Goal: Navigation & Orientation: Find specific page/section

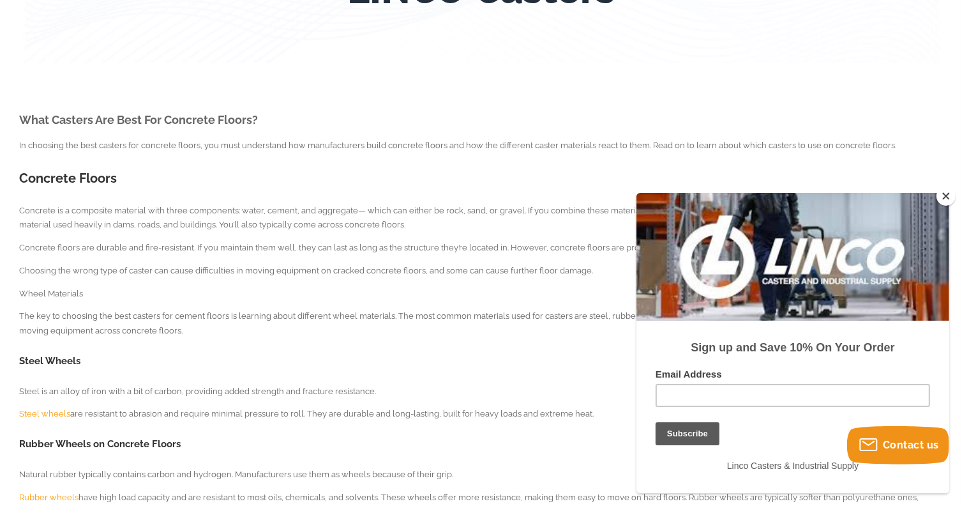
click at [953, 196] on button "Close" at bounding box center [945, 195] width 19 height 19
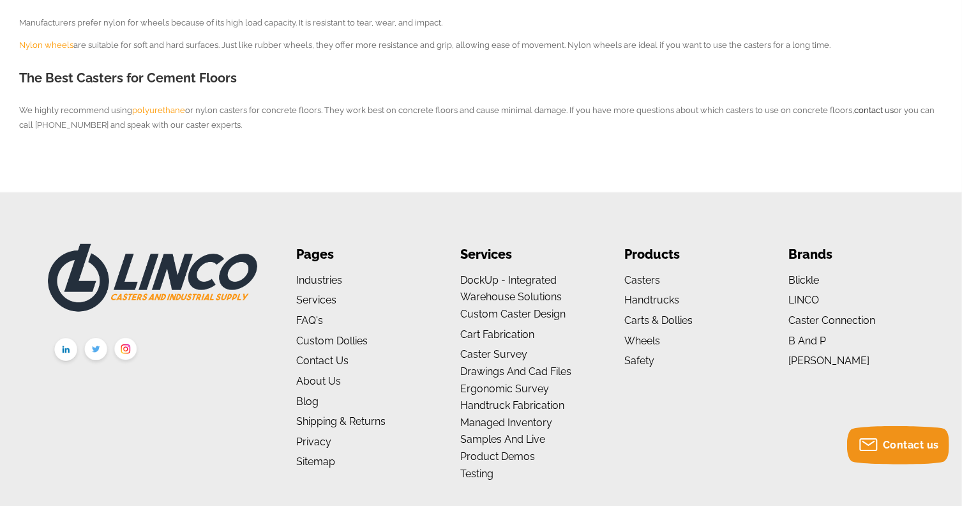
scroll to position [992, 0]
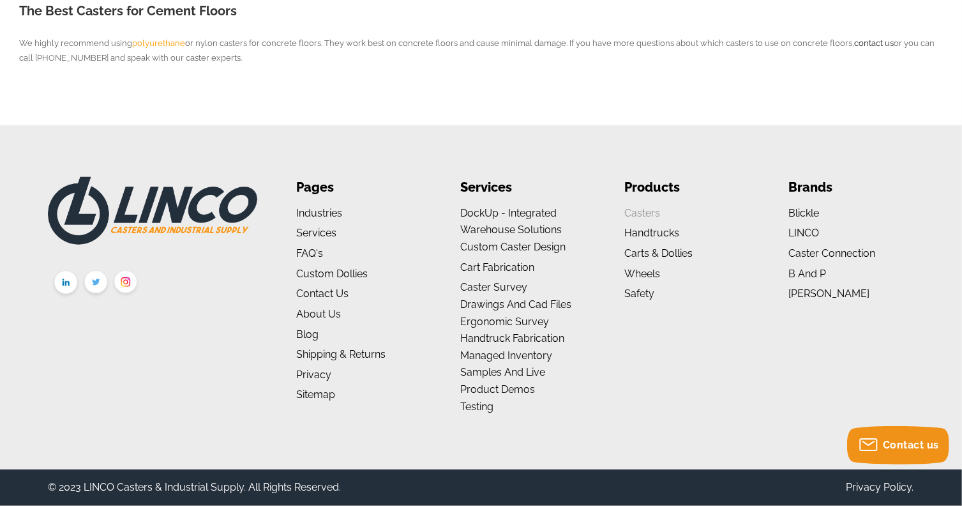
click at [635, 213] on link "Casters" at bounding box center [642, 213] width 36 height 12
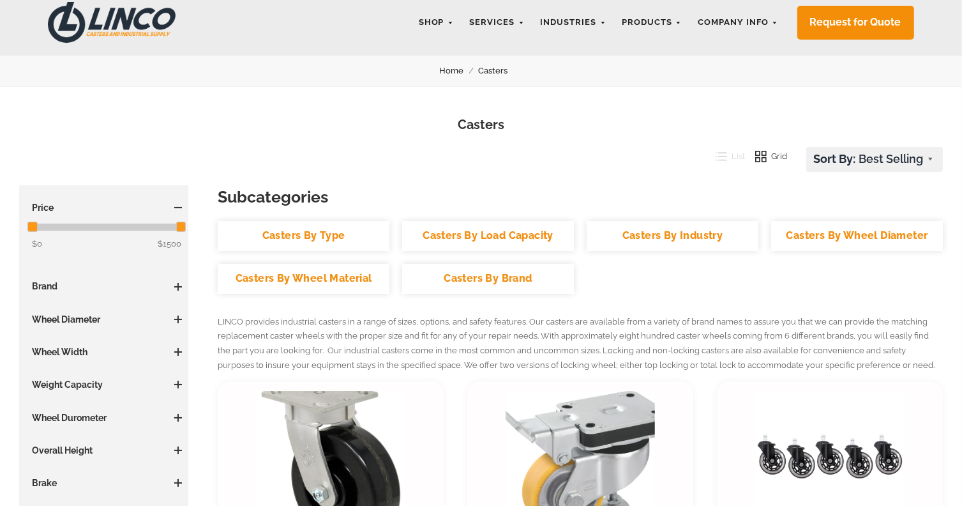
scroll to position [128, 0]
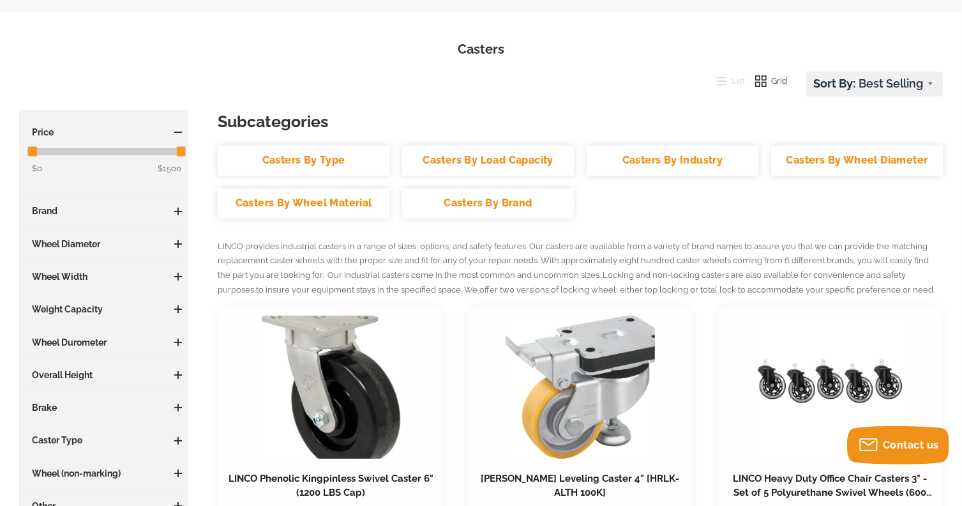
click at [873, 165] on link "Casters By Wheel Diameter" at bounding box center [857, 161] width 172 height 30
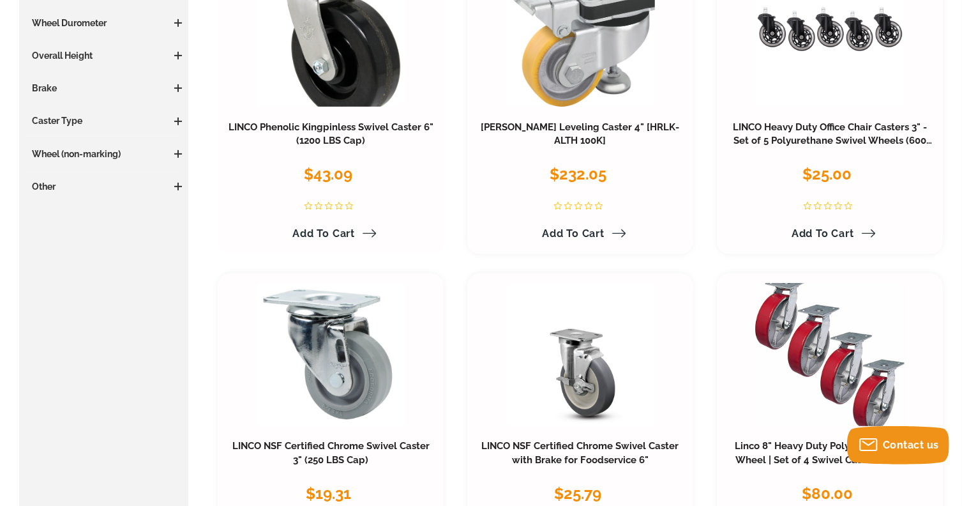
scroll to position [128, 0]
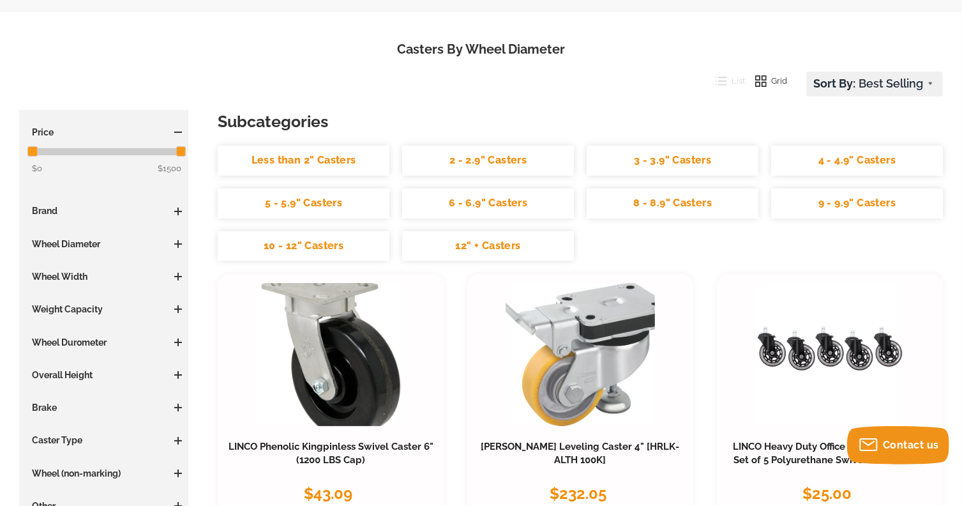
click at [537, 158] on link "2 - 2.9" Casters" at bounding box center [488, 161] width 172 height 30
